Goal: Information Seeking & Learning: Find specific fact

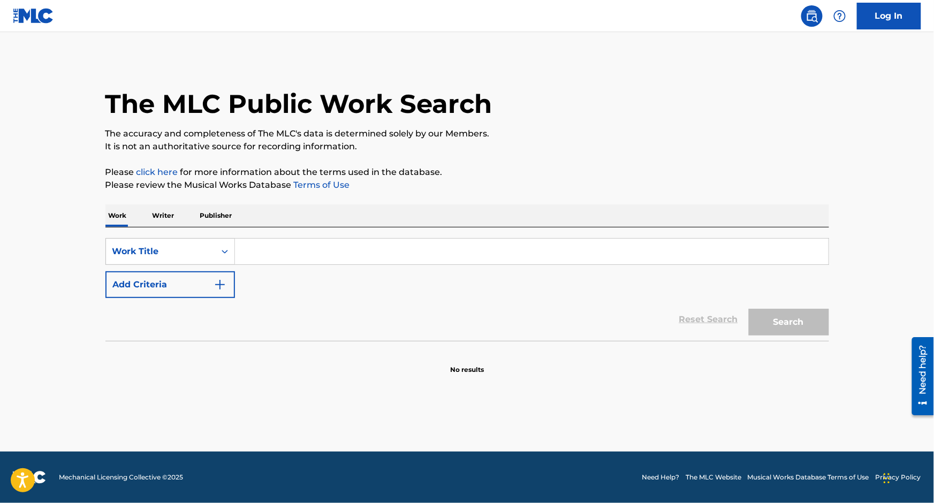
click at [288, 248] on input "Search Form" at bounding box center [532, 252] width 594 height 26
type input "safeandsound"
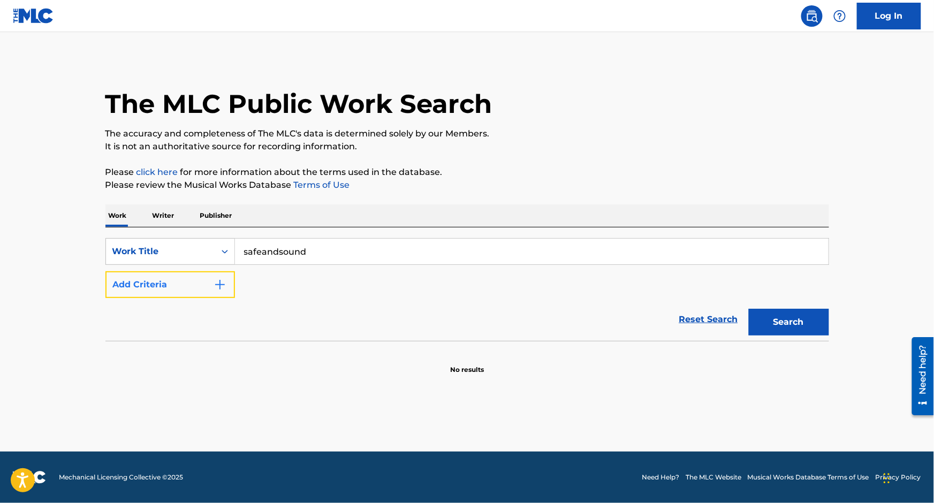
click at [137, 293] on button "Add Criteria" at bounding box center [170, 284] width 130 height 27
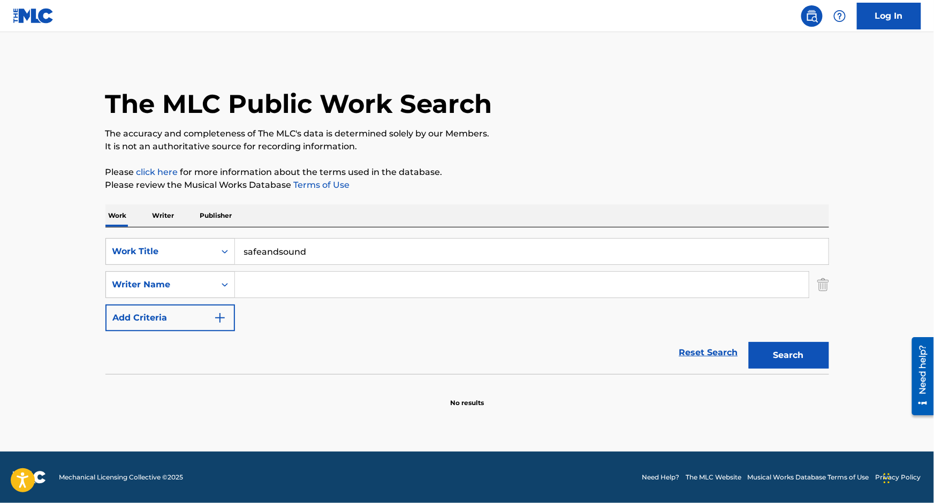
click at [291, 279] on input "Search Form" at bounding box center [522, 285] width 574 height 26
type input "crommelin"
click at [749, 342] on button "Search" at bounding box center [789, 355] width 80 height 27
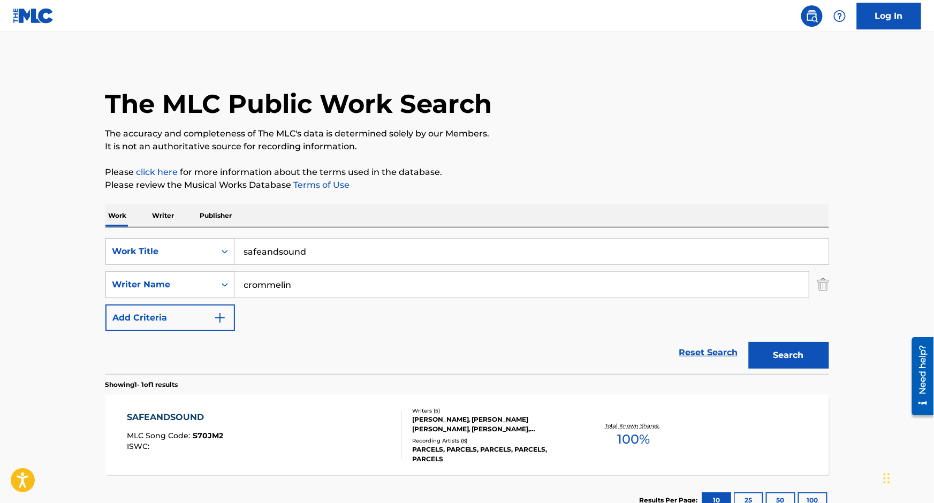
scroll to position [78, 0]
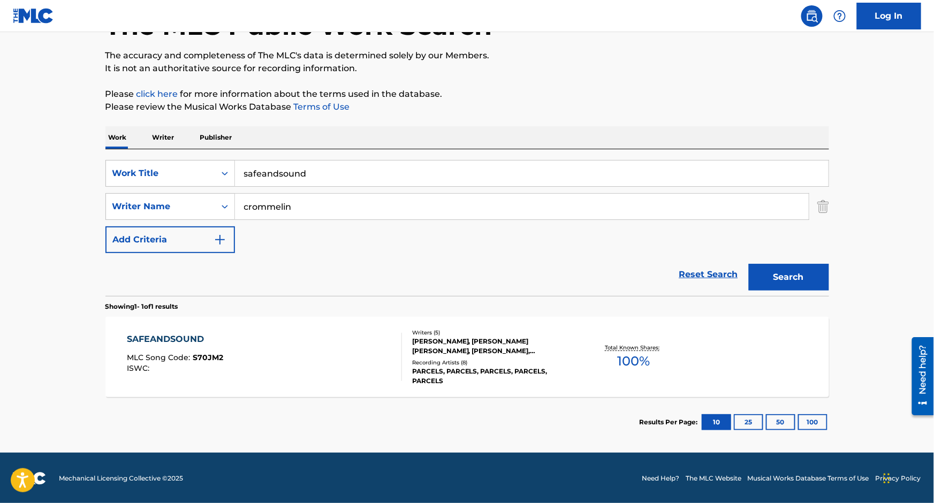
click at [191, 336] on div "SAFEANDSOUND" at bounding box center [175, 339] width 96 height 13
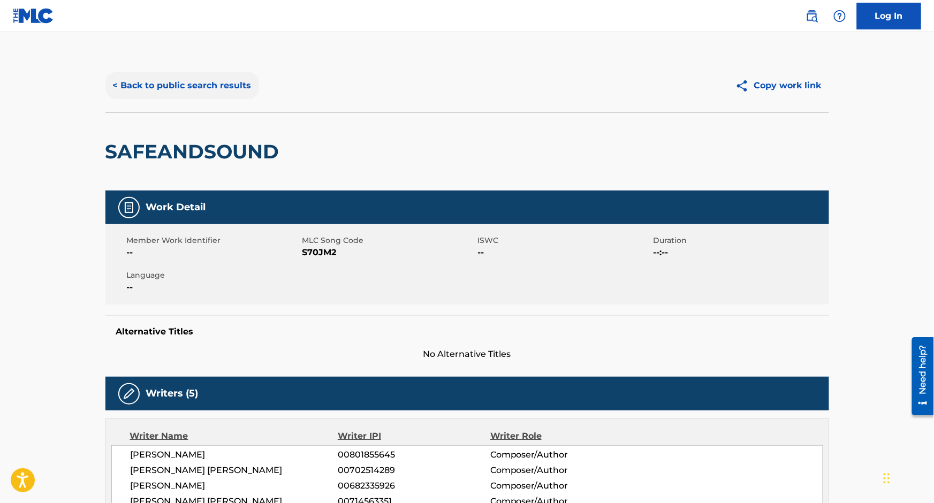
click at [150, 86] on button "< Back to public search results" at bounding box center [182, 85] width 154 height 27
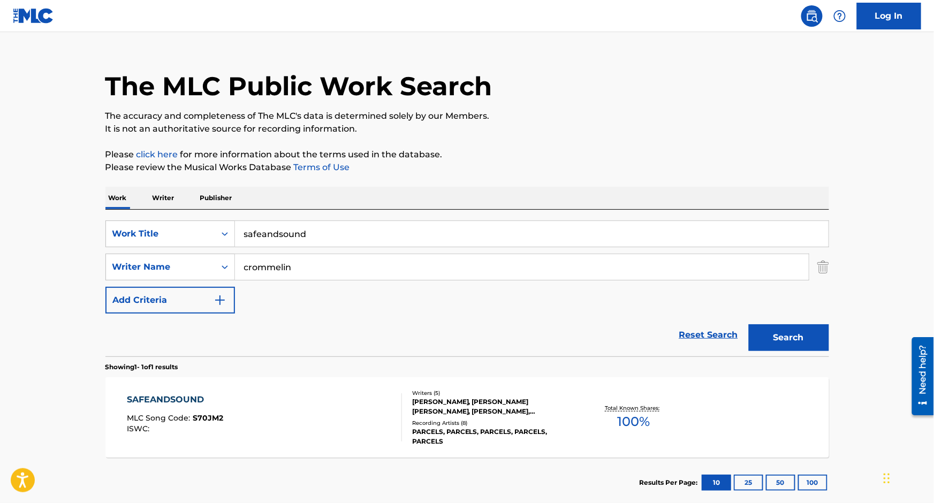
click at [312, 228] on input "safeandsound" at bounding box center [532, 234] width 594 height 26
paste input "Ifyoucall"
type input "Ifyoucall"
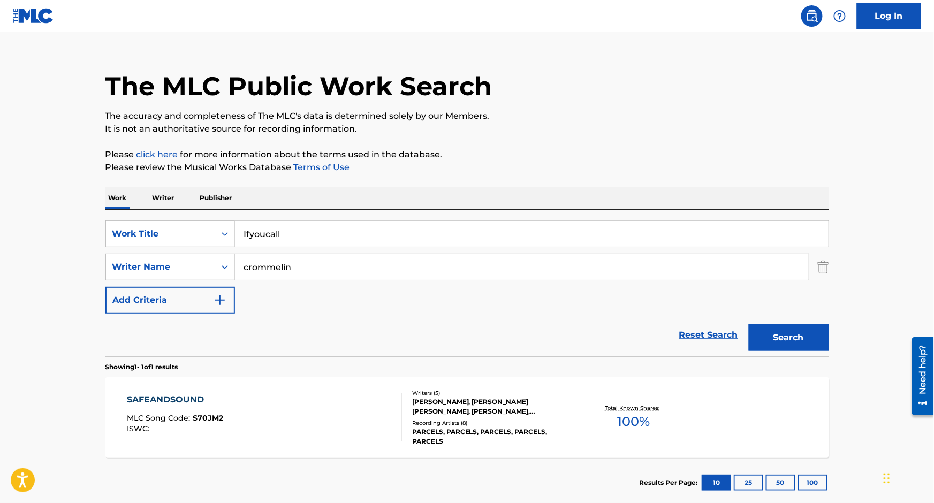
click at [749, 324] on button "Search" at bounding box center [789, 337] width 80 height 27
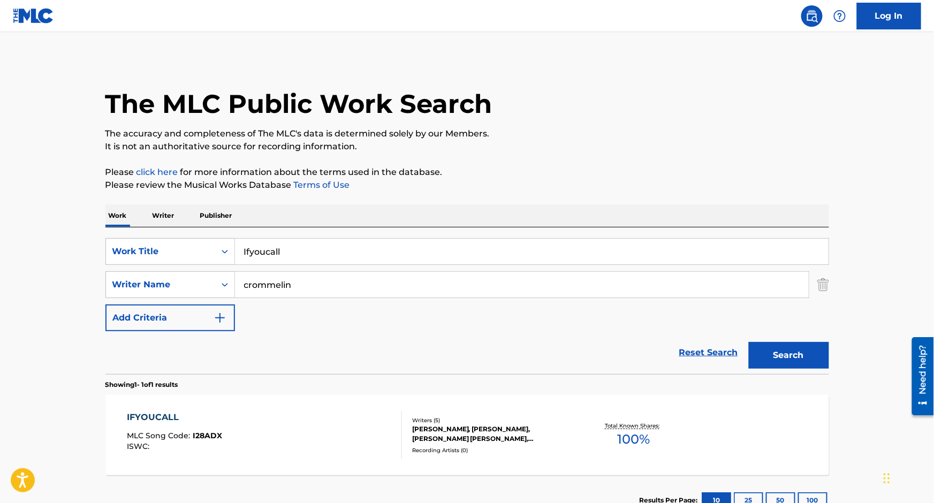
scroll to position [78, 0]
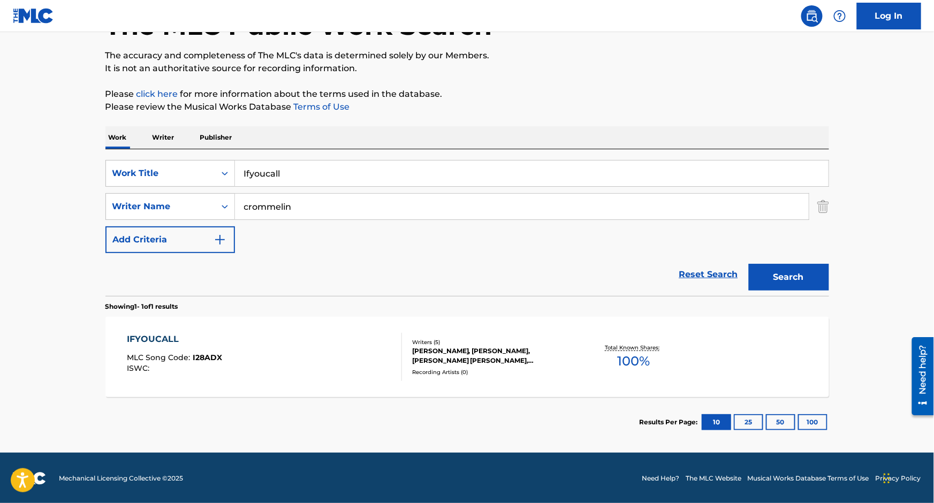
click at [149, 340] on div "IFYOUCALL" at bounding box center [174, 339] width 95 height 13
